Goal: Information Seeking & Learning: Check status

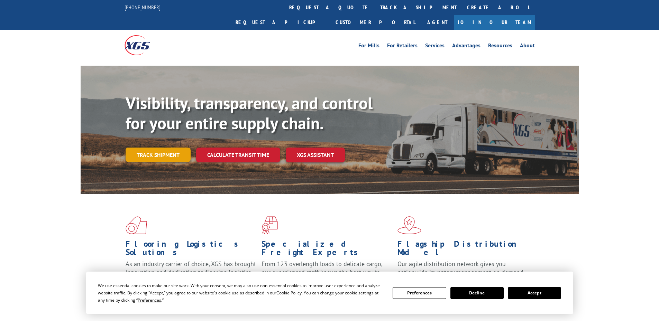
click at [168, 148] on link "Track shipment" at bounding box center [157, 155] width 65 height 15
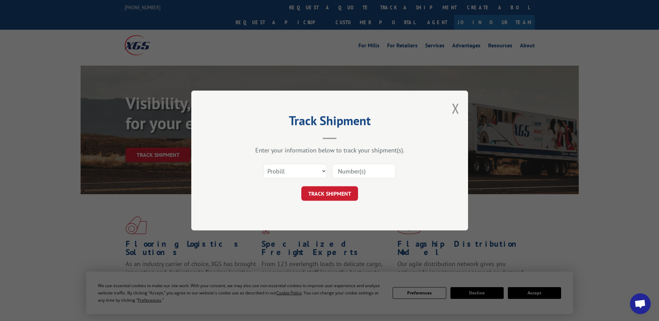
click at [344, 173] on input at bounding box center [364, 171] width 64 height 15
paste input "17521557"
type input "17521557"
click at [331, 194] on button "TRACK SHIPMENT" at bounding box center [329, 193] width 57 height 15
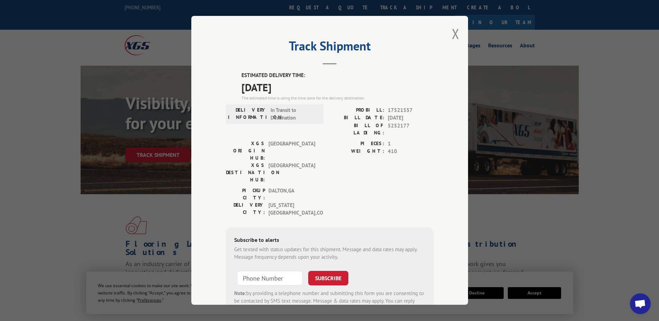
drag, startPoint x: 301, startPoint y: 86, endPoint x: 234, endPoint y: 63, distance: 71.5
click at [234, 63] on div "Track Shipment ESTIMATED DELIVERY TIME: [DATE] The estimated time is using the …" at bounding box center [329, 160] width 277 height 289
copy div "Track Shipment ESTIMATED DELIVERY TIME: [DATE]"
click at [452, 30] on button "Close modal" at bounding box center [456, 34] width 8 height 18
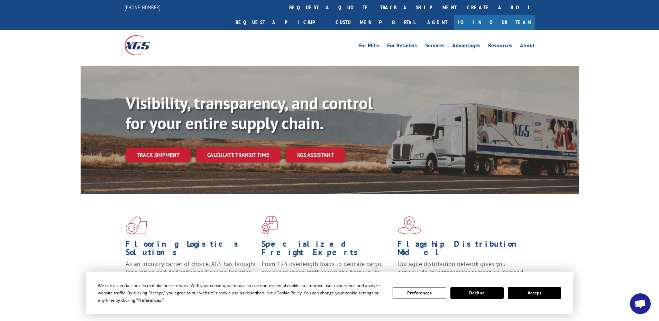
click at [136, 148] on link "Track shipment" at bounding box center [157, 155] width 65 height 15
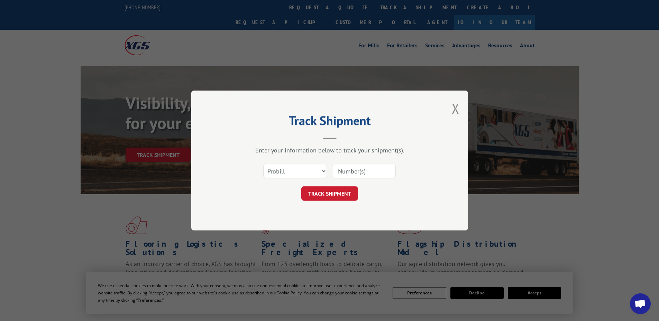
click at [343, 168] on input at bounding box center [364, 171] width 64 height 15
paste input "262118250908"
type input "262118250908"
click at [341, 196] on button "TRACK SHIPMENT" at bounding box center [329, 193] width 57 height 15
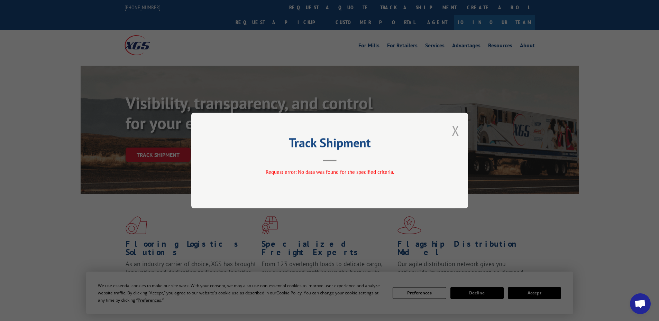
click at [455, 129] on button "Close modal" at bounding box center [456, 130] width 8 height 18
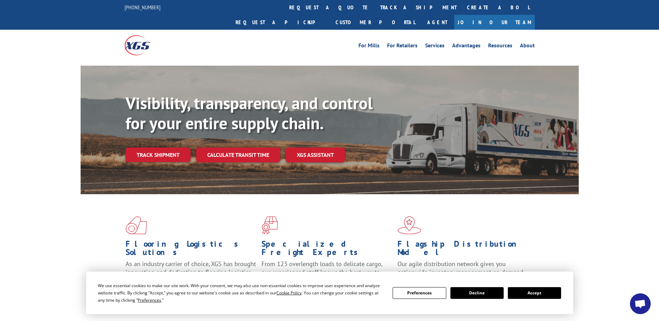
drag, startPoint x: 171, startPoint y: 141, endPoint x: 235, endPoint y: 153, distance: 64.7
click at [171, 148] on link "Track shipment" at bounding box center [157, 155] width 65 height 15
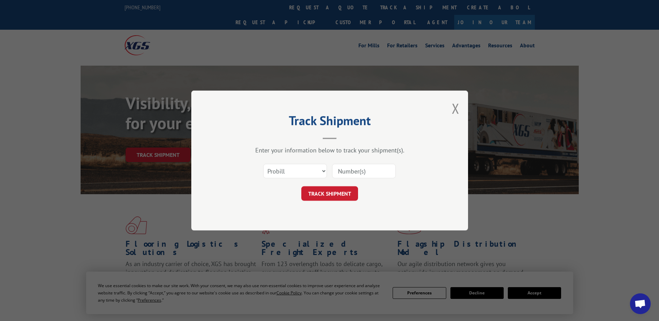
click at [361, 166] on input at bounding box center [364, 171] width 64 height 15
paste input "452845"
type input "452845"
click at [337, 194] on button "TRACK SHIPMENT" at bounding box center [329, 193] width 57 height 15
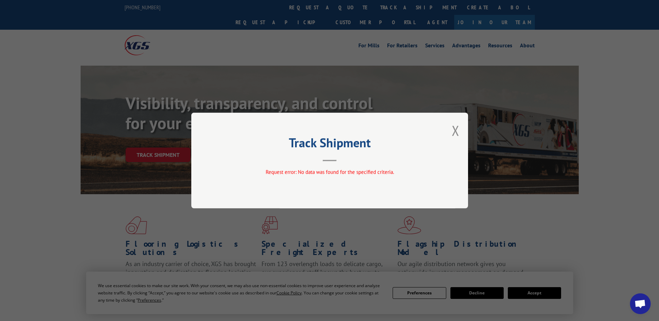
click at [460, 133] on div "Track Shipment Request error: No data was found for the specified criteria." at bounding box center [329, 161] width 277 height 96
click at [456, 125] on button "Close modal" at bounding box center [456, 130] width 8 height 18
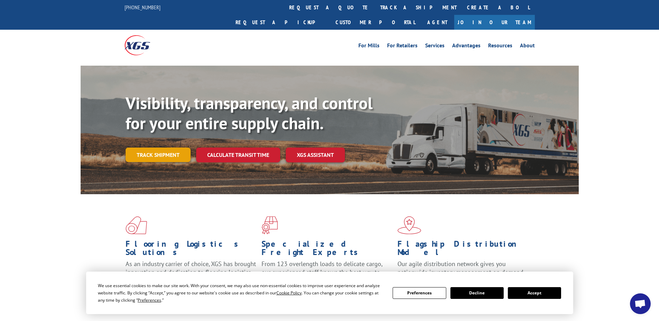
click at [173, 148] on link "Track shipment" at bounding box center [157, 155] width 65 height 15
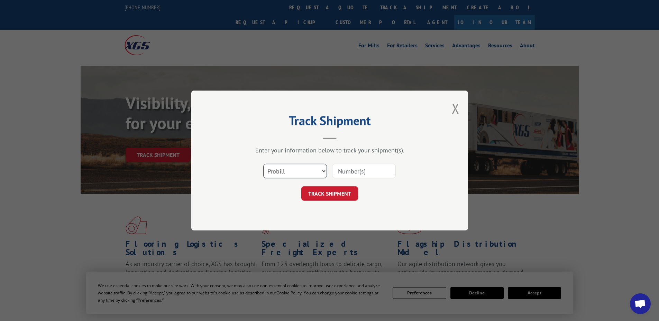
click at [288, 172] on select "Select category... Probill BOL PO" at bounding box center [295, 171] width 64 height 15
select select "bol"
click at [263, 164] on select "Select category... Probill BOL PO" at bounding box center [295, 171] width 64 height 15
click at [351, 174] on input at bounding box center [364, 171] width 64 height 15
paste input "452845"
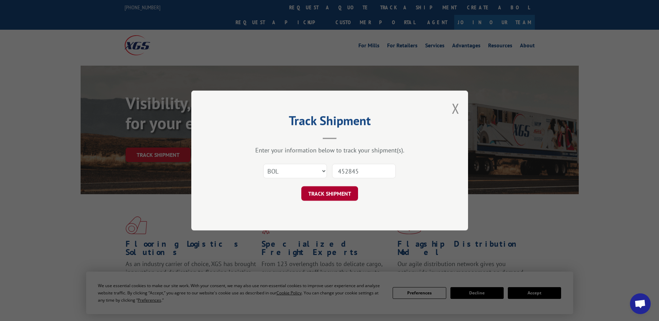
type input "452845"
click at [336, 199] on button "TRACK SHIPMENT" at bounding box center [329, 193] width 57 height 15
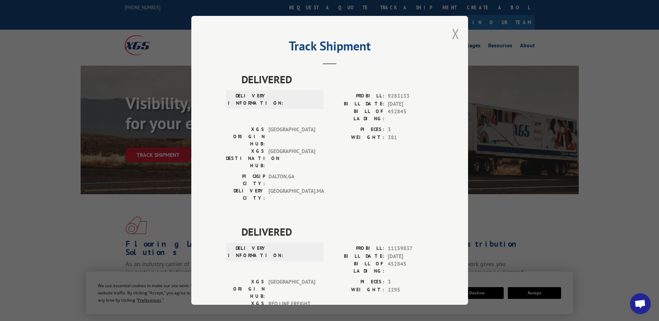
click at [454, 39] on button "Close modal" at bounding box center [456, 34] width 8 height 18
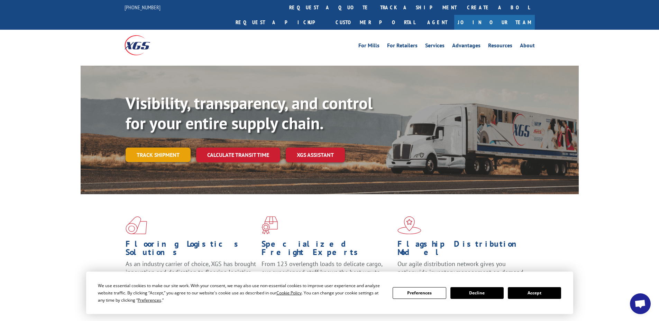
click at [156, 148] on link "Track shipment" at bounding box center [157, 155] width 65 height 15
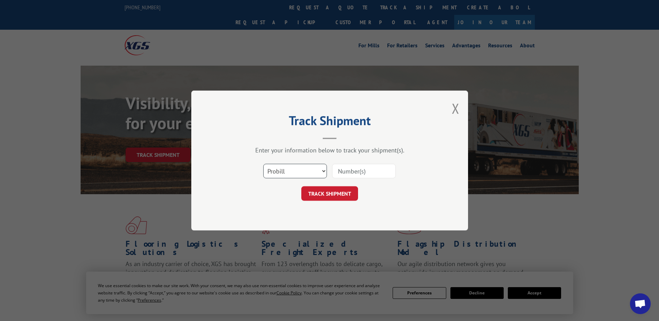
click at [288, 172] on select "Select category... Probill BOL PO" at bounding box center [295, 171] width 64 height 15
select select "po"
click at [263, 164] on select "Select category... Probill BOL PO" at bounding box center [295, 171] width 64 height 15
click at [343, 170] on input at bounding box center [364, 171] width 64 height 15
paste input "42515787"
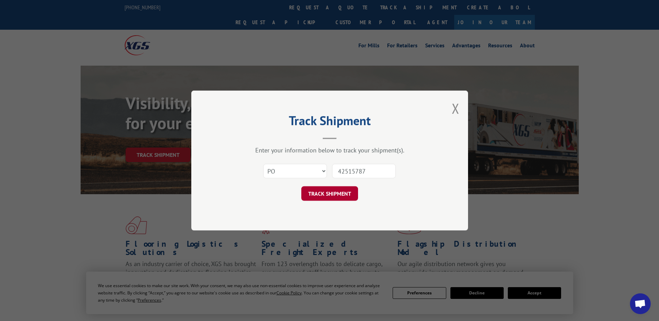
type input "42515787"
drag, startPoint x: 343, startPoint y: 191, endPoint x: 342, endPoint y: 187, distance: 4.3
click at [343, 191] on button "TRACK SHIPMENT" at bounding box center [329, 193] width 57 height 15
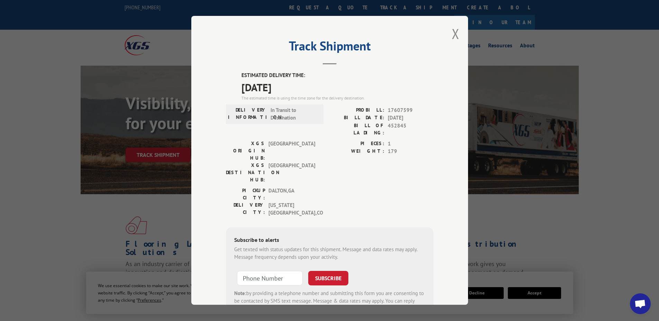
drag, startPoint x: 313, startPoint y: 87, endPoint x: 215, endPoint y: 94, distance: 98.1
click at [215, 94] on div "Track Shipment ESTIMATED DELIVERY TIME: [DATE] The estimated time is using the …" at bounding box center [329, 160] width 277 height 289
copy span "[DATE]"
click at [413, 97] on div "The estimated time is using the time zone for the delivery destination." at bounding box center [337, 98] width 192 height 6
drag, startPoint x: 412, startPoint y: 109, endPoint x: 357, endPoint y: 110, distance: 54.6
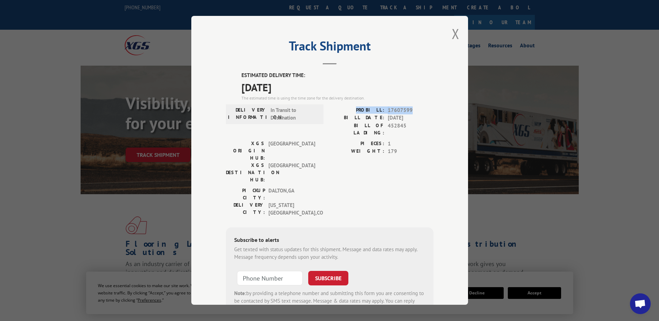
click at [357, 110] on div "PROBILL: 17607599" at bounding box center [381, 110] width 104 height 8
copy div "PROBILL: 17607599"
drag, startPoint x: 450, startPoint y: 30, endPoint x: 485, endPoint y: 67, distance: 51.4
click at [452, 30] on button "Close modal" at bounding box center [456, 34] width 8 height 18
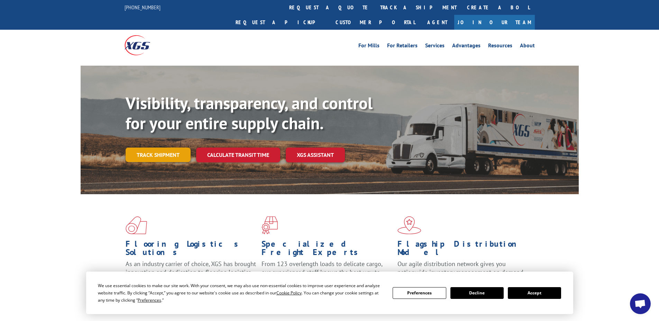
click at [137, 148] on link "Track shipment" at bounding box center [157, 155] width 65 height 15
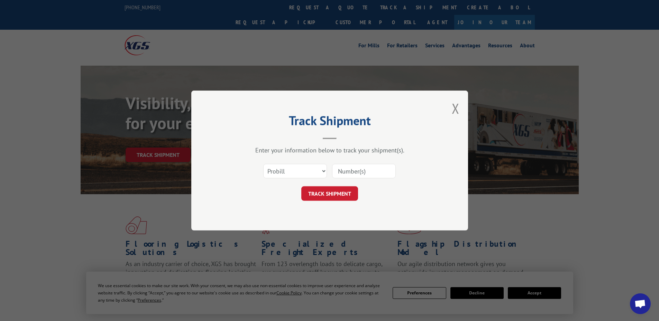
click at [355, 167] on input at bounding box center [364, 171] width 64 height 15
paste input "17472191"
type input "17472191"
click at [319, 194] on button "TRACK SHIPMENT" at bounding box center [329, 193] width 57 height 15
